Goal: Information Seeking & Learning: Learn about a topic

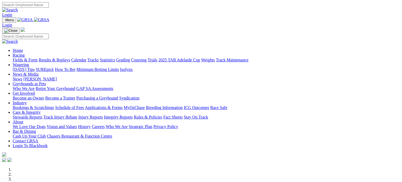
click at [23, 58] on link "Fields & Form" at bounding box center [25, 60] width 25 height 4
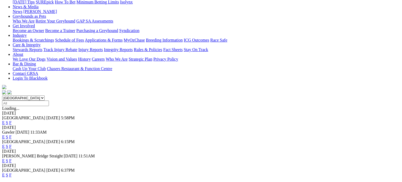
scroll to position [80, 0]
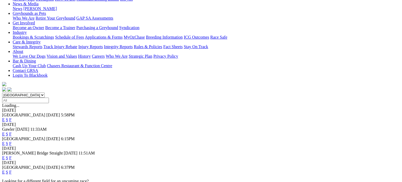
click at [12, 170] on link "F" at bounding box center [10, 172] width 2 height 4
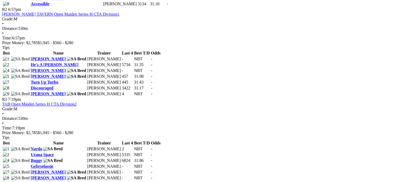
scroll to position [373, 0]
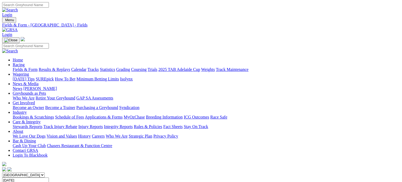
click at [27, 67] on link "Fields & Form" at bounding box center [25, 69] width 25 height 4
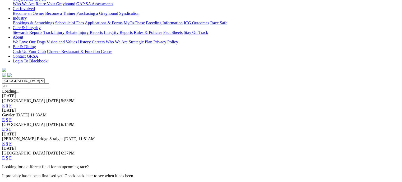
scroll to position [104, 0]
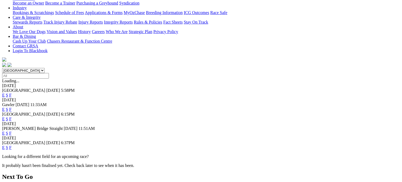
click at [12, 131] on link "F" at bounding box center [10, 133] width 2 height 4
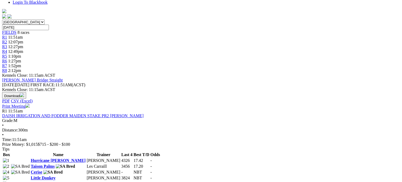
scroll to position [154, 0]
